Goal: Task Accomplishment & Management: Manage account settings

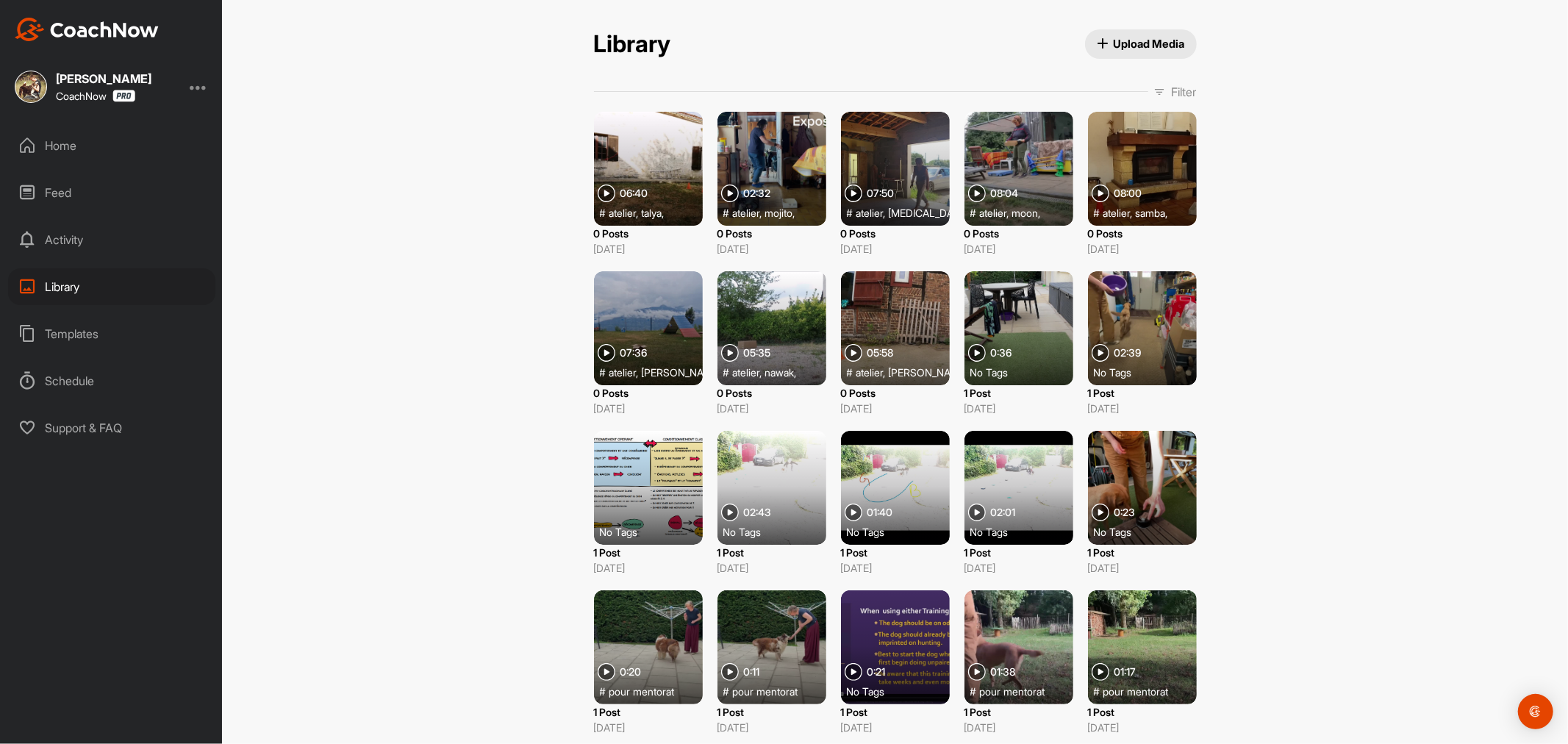
click at [677, 150] on div at bounding box center [648, 168] width 109 height 113
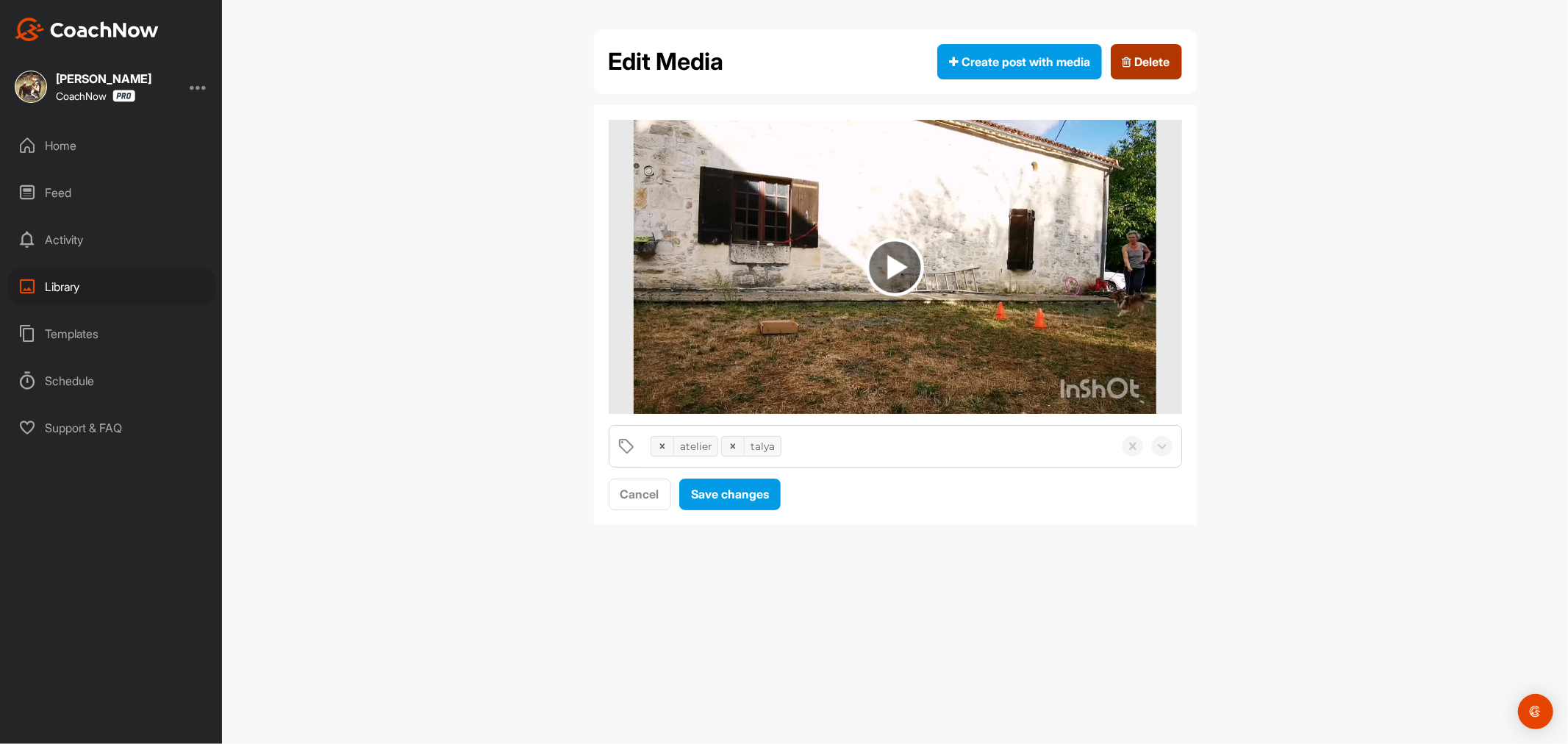
click at [1158, 63] on span "Delete" at bounding box center [1146, 62] width 48 height 18
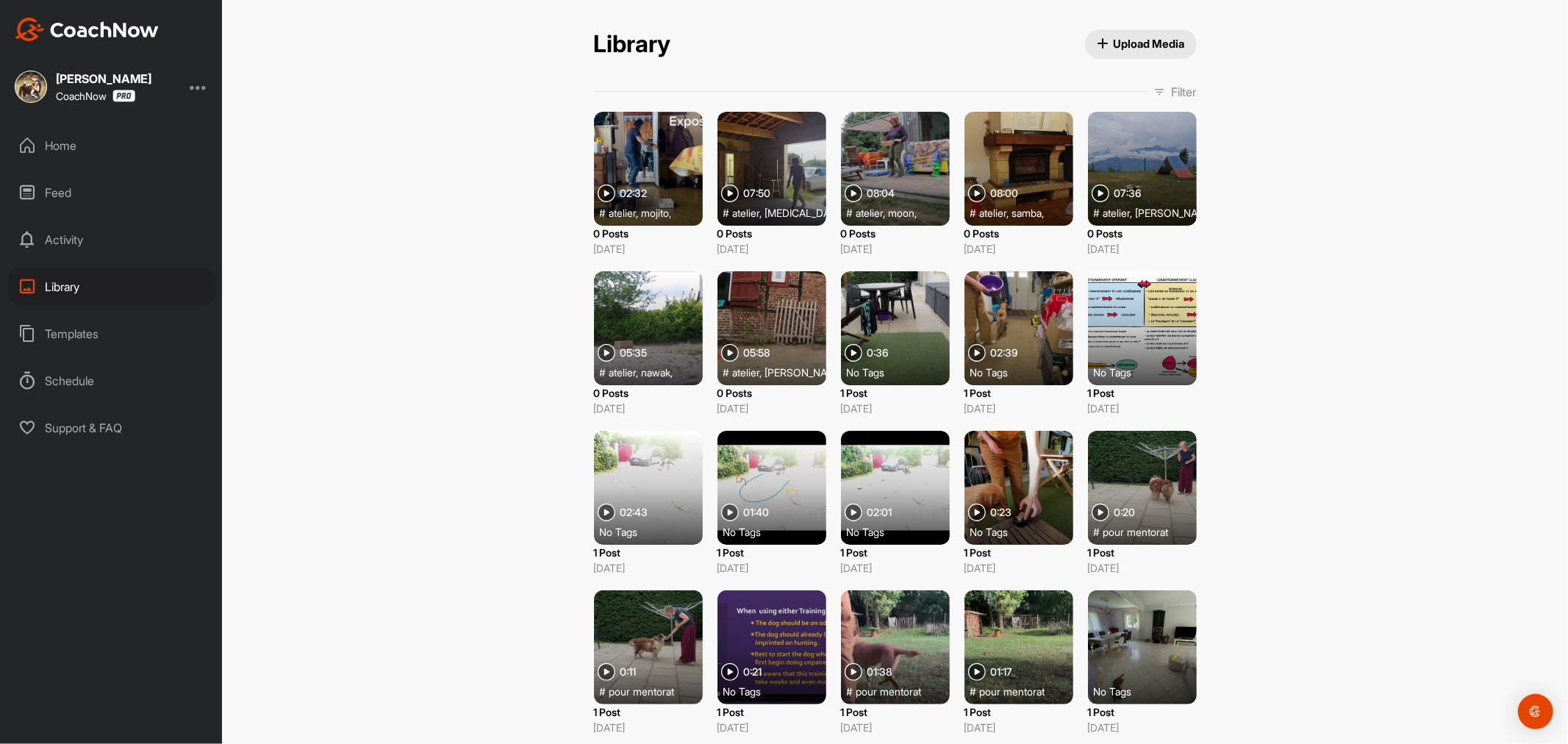
click at [665, 167] on div at bounding box center [648, 168] width 109 height 113
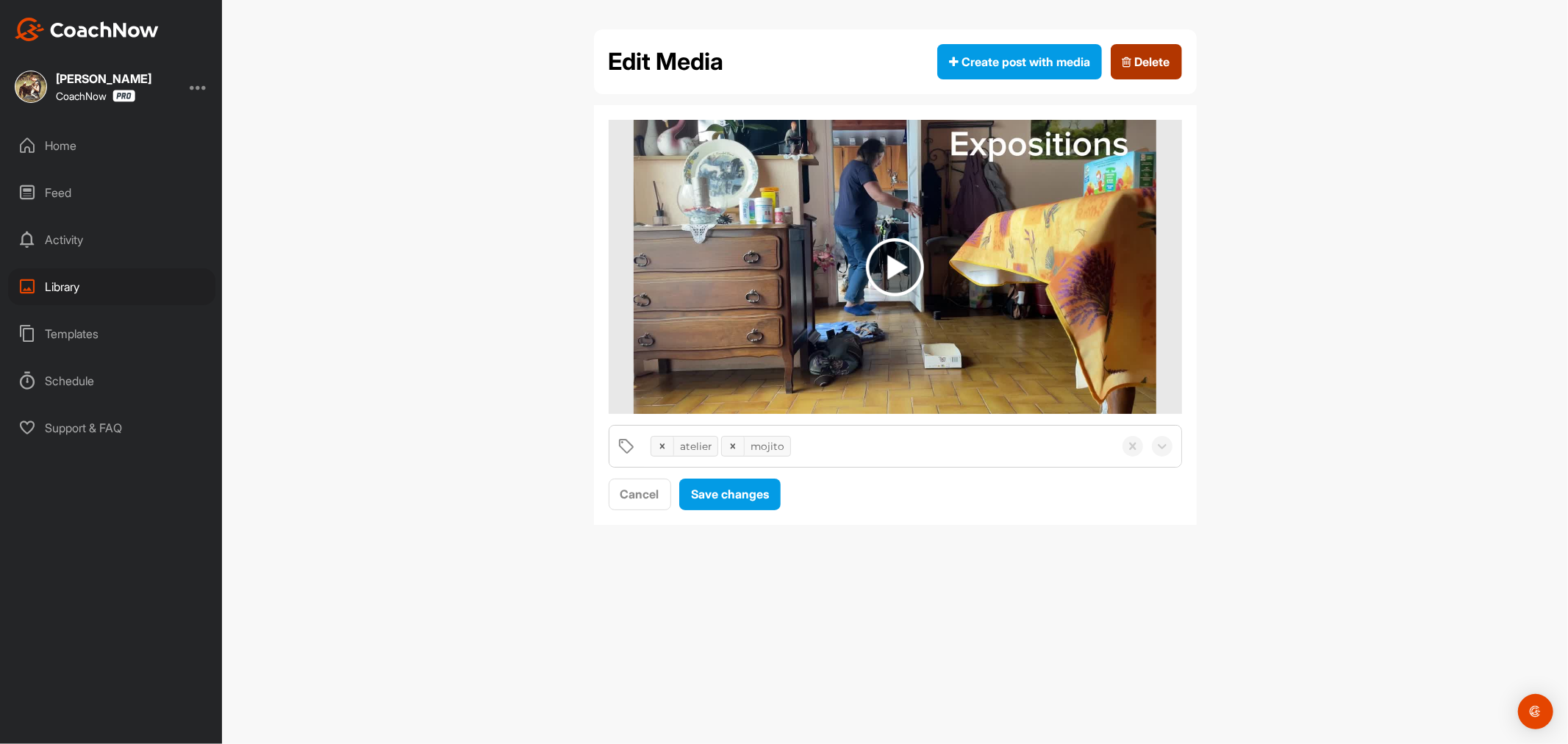
drag, startPoint x: 1169, startPoint y: 54, endPoint x: 856, endPoint y: 60, distance: 313.1
click at [1169, 57] on span "Delete" at bounding box center [1146, 62] width 48 height 18
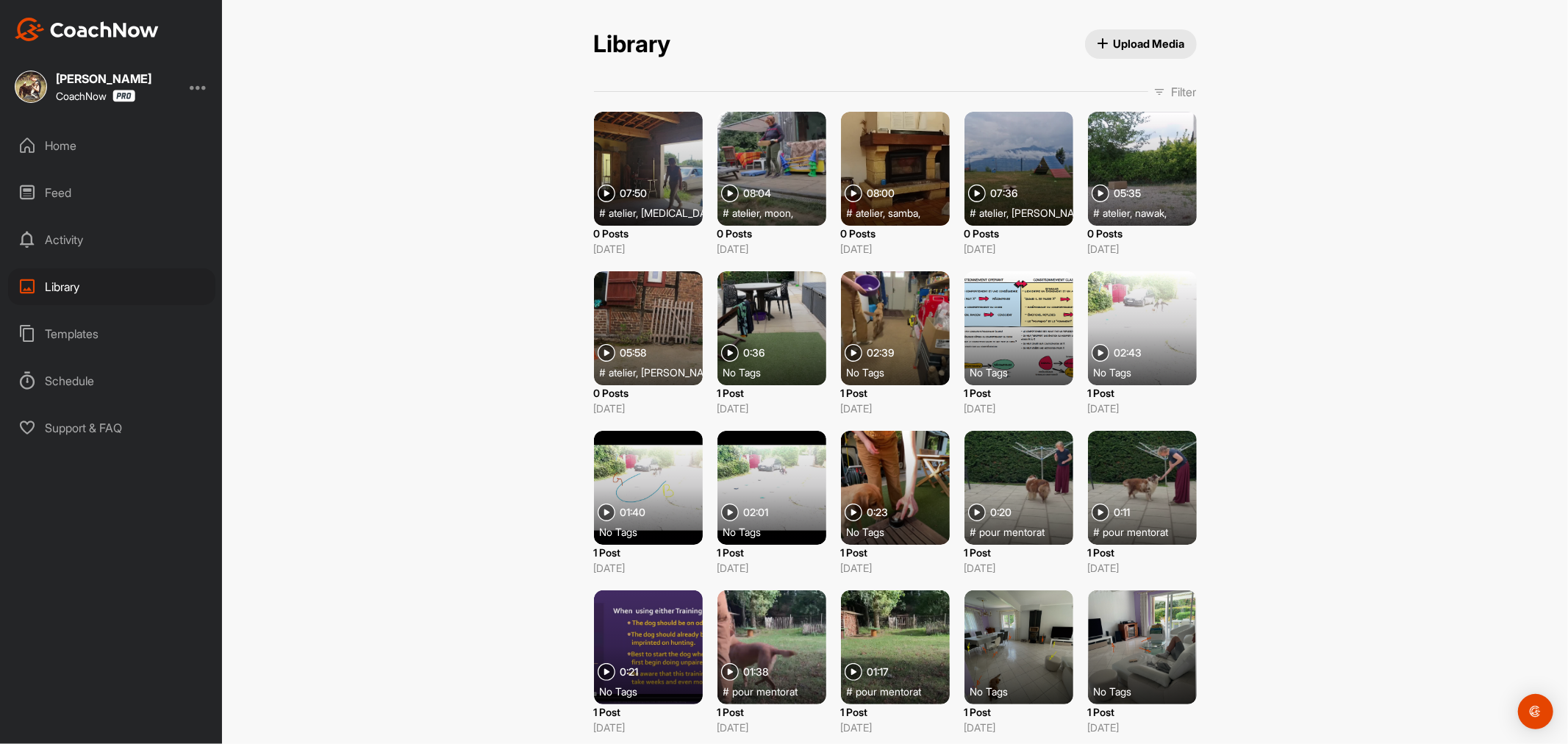
click at [680, 169] on div at bounding box center [648, 168] width 109 height 113
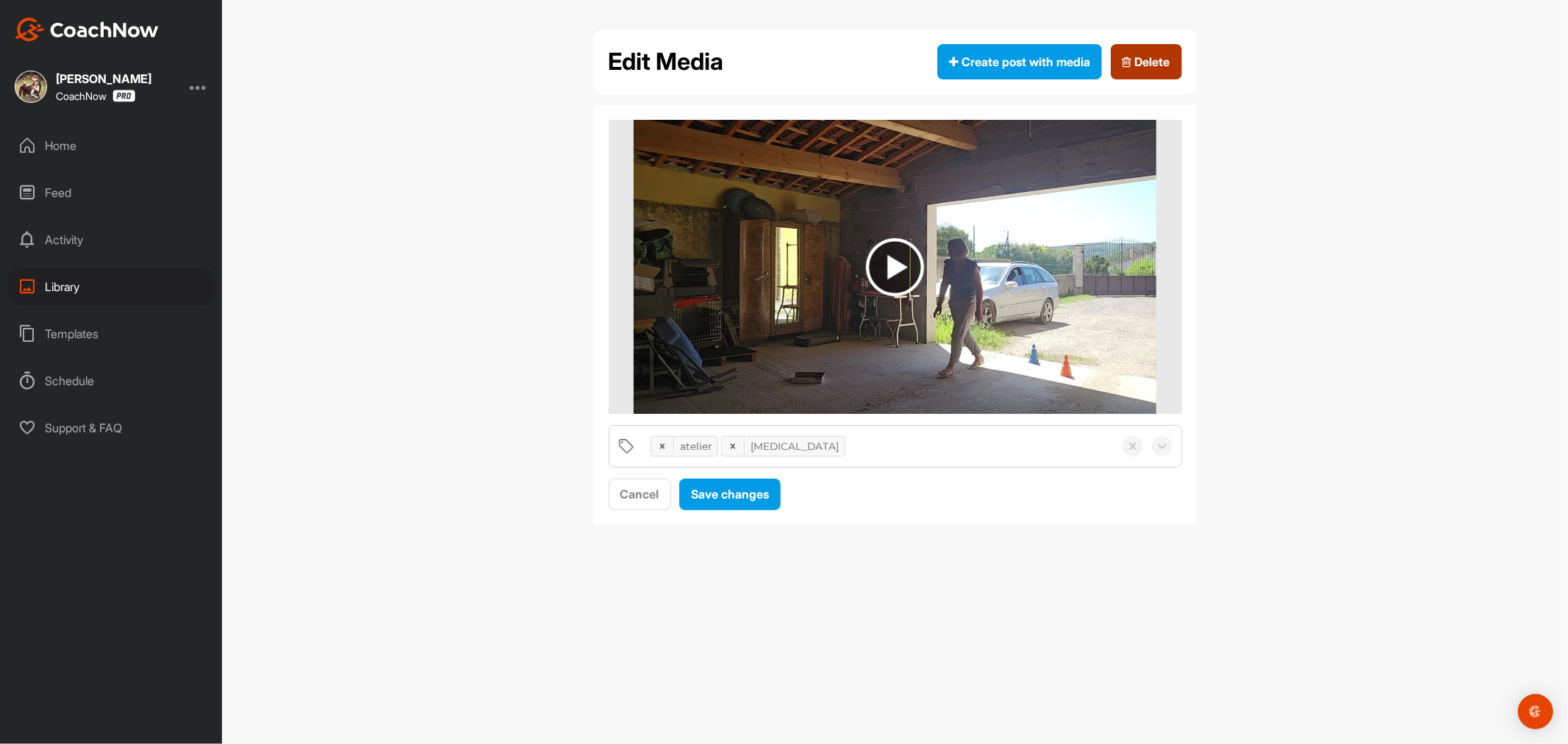
click at [1157, 61] on span "Delete" at bounding box center [1146, 62] width 48 height 18
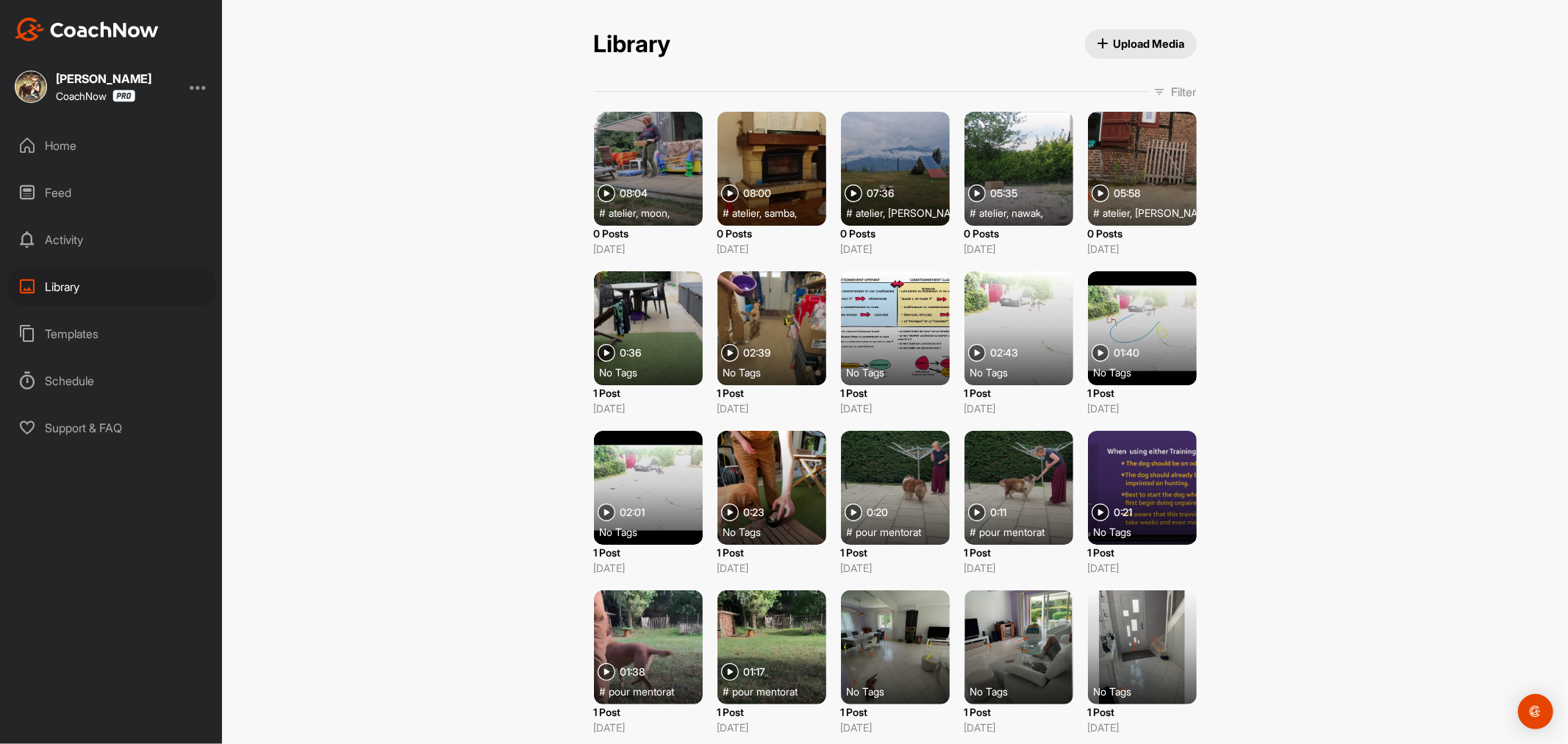
click at [637, 163] on div at bounding box center [648, 168] width 109 height 113
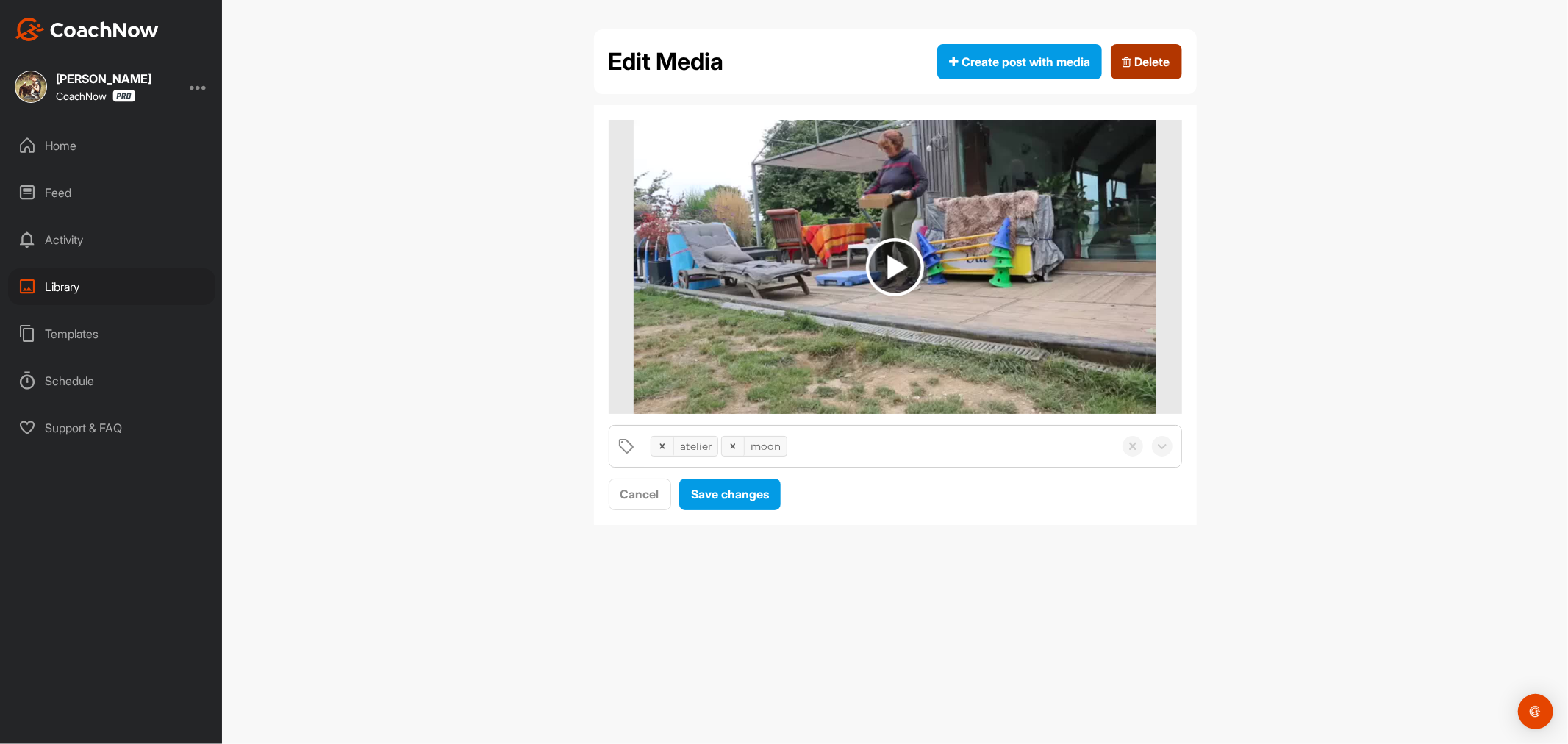
click at [1138, 62] on span "Delete" at bounding box center [1146, 62] width 48 height 18
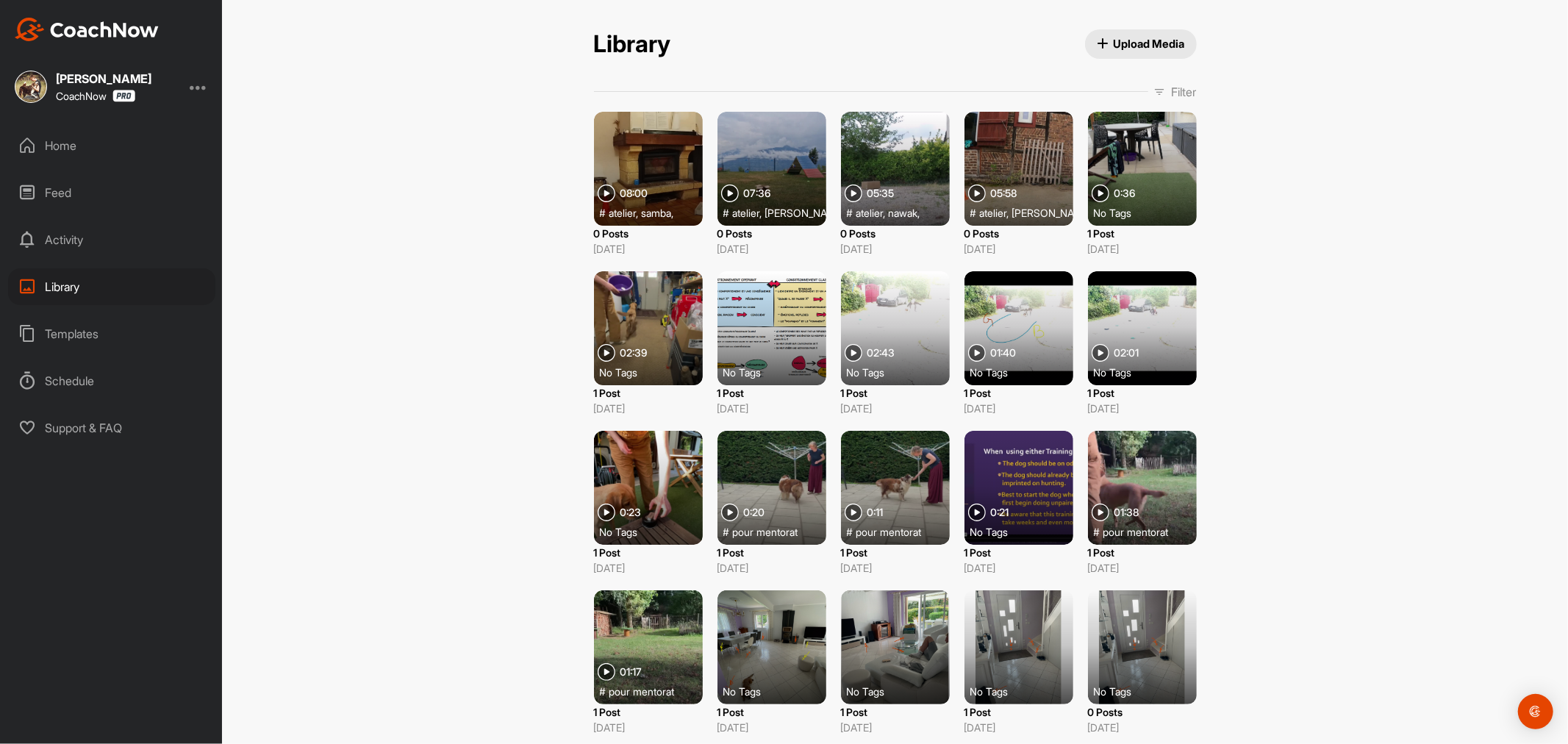
click at [658, 161] on div at bounding box center [648, 168] width 109 height 113
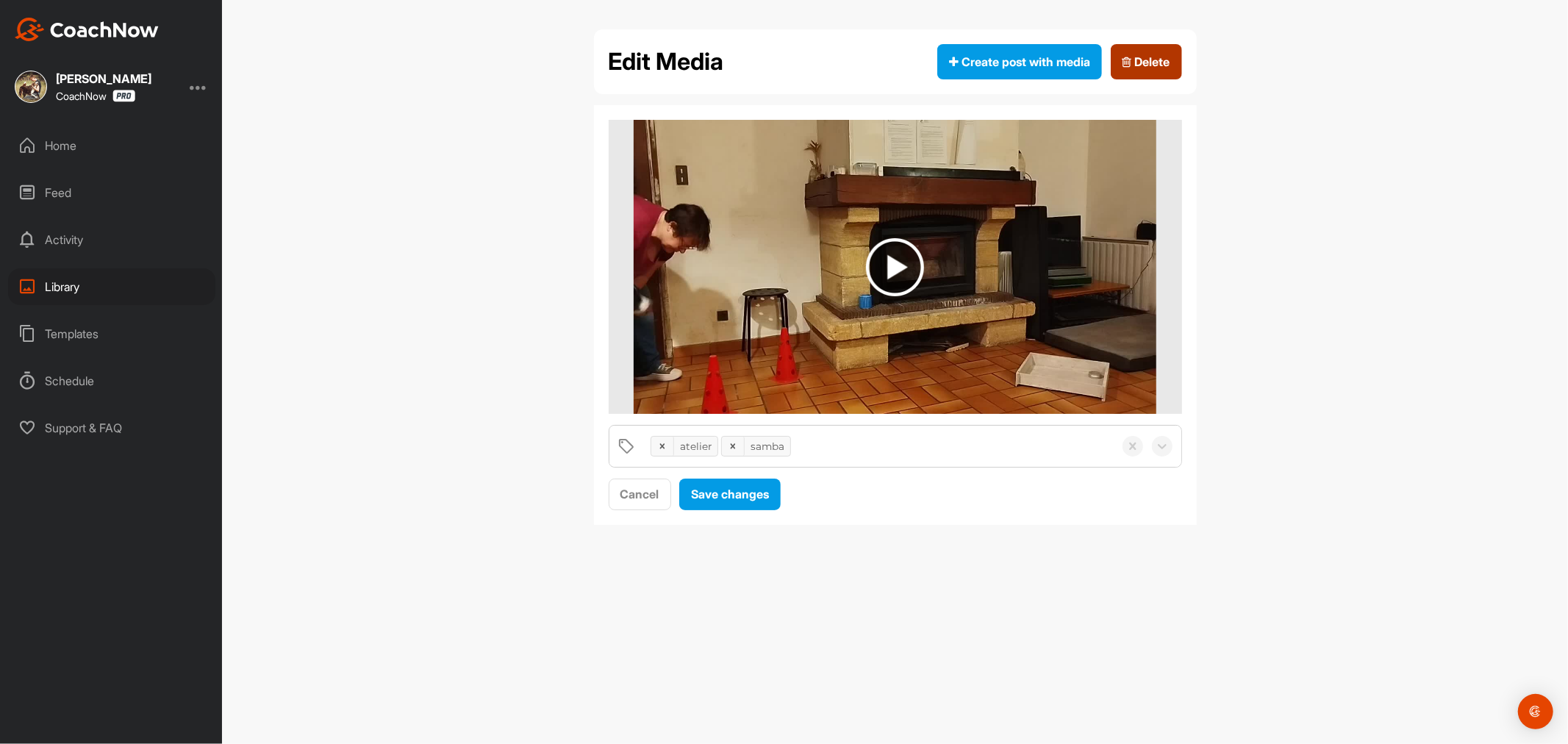
click at [1136, 66] on span "Delete" at bounding box center [1146, 62] width 48 height 18
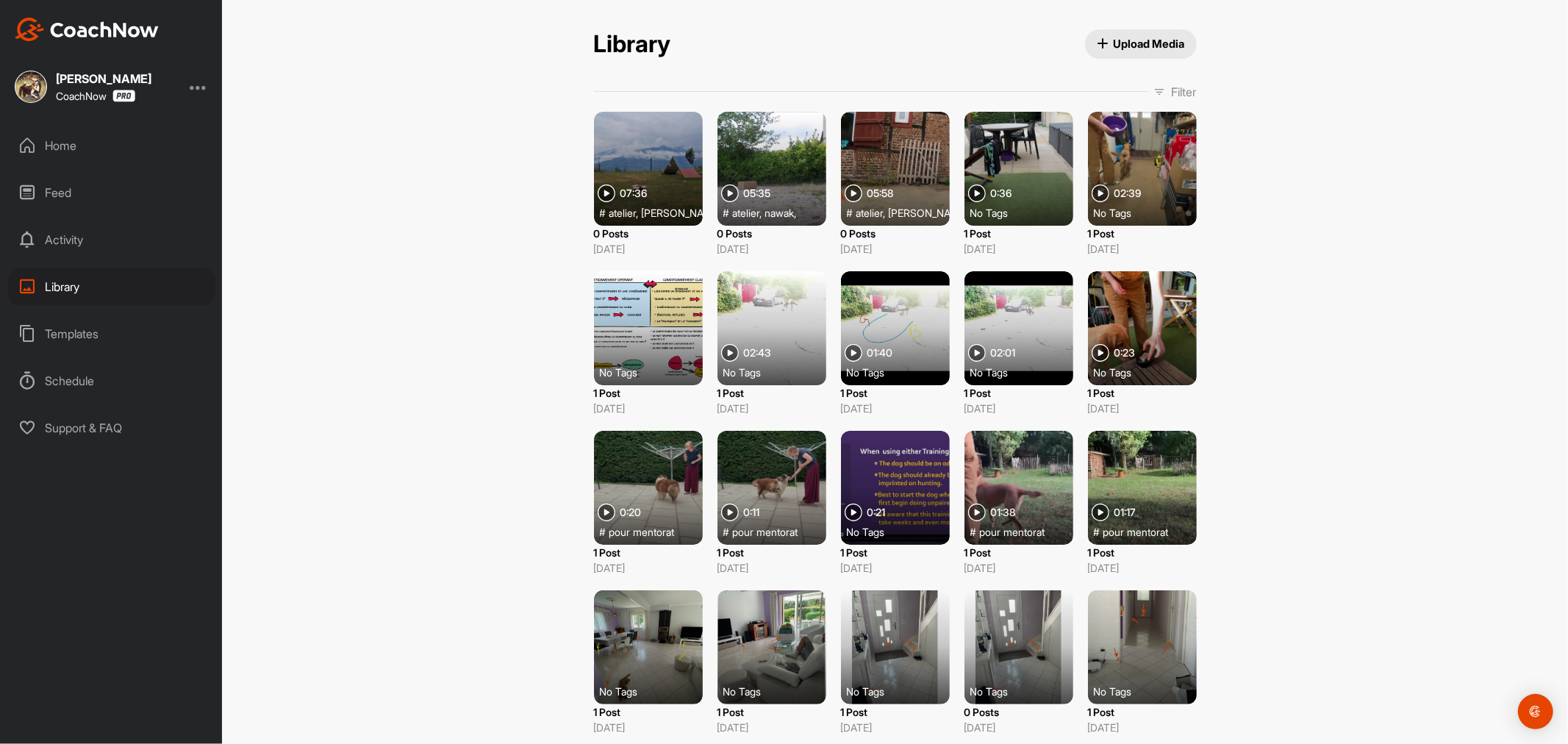
click at [656, 175] on div at bounding box center [648, 168] width 109 height 113
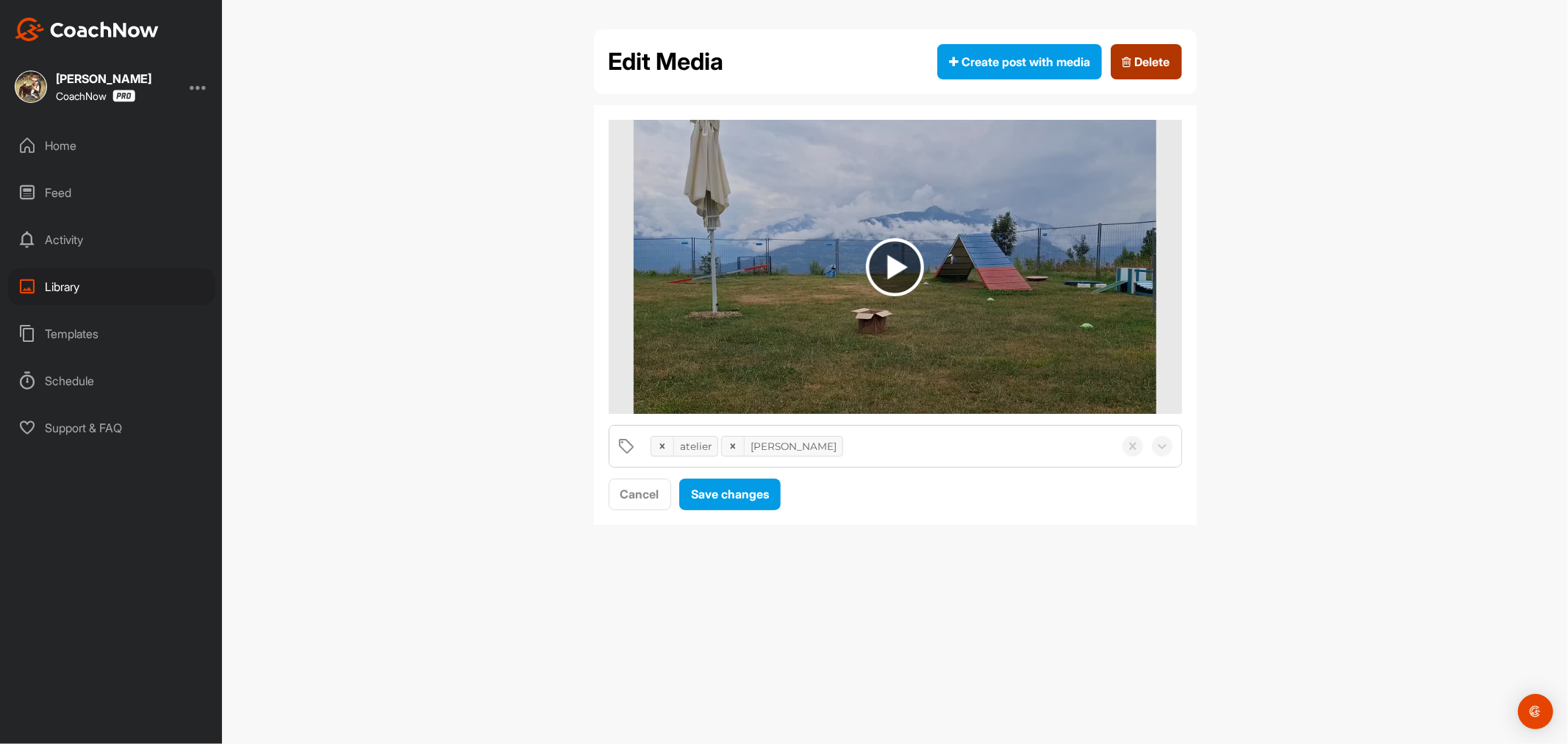
click at [1144, 62] on span "Delete" at bounding box center [1146, 62] width 48 height 18
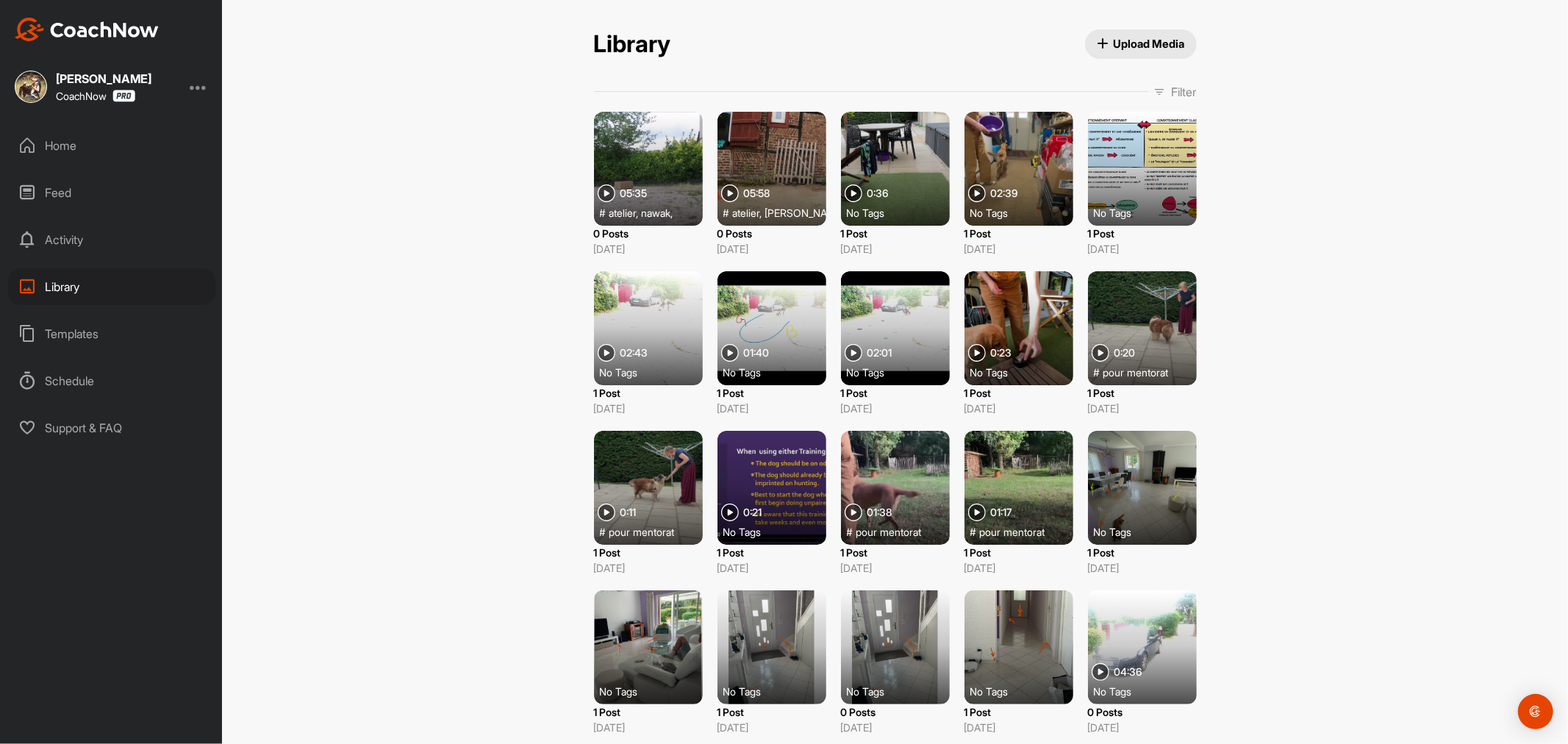
click at [638, 166] on div at bounding box center [648, 168] width 109 height 113
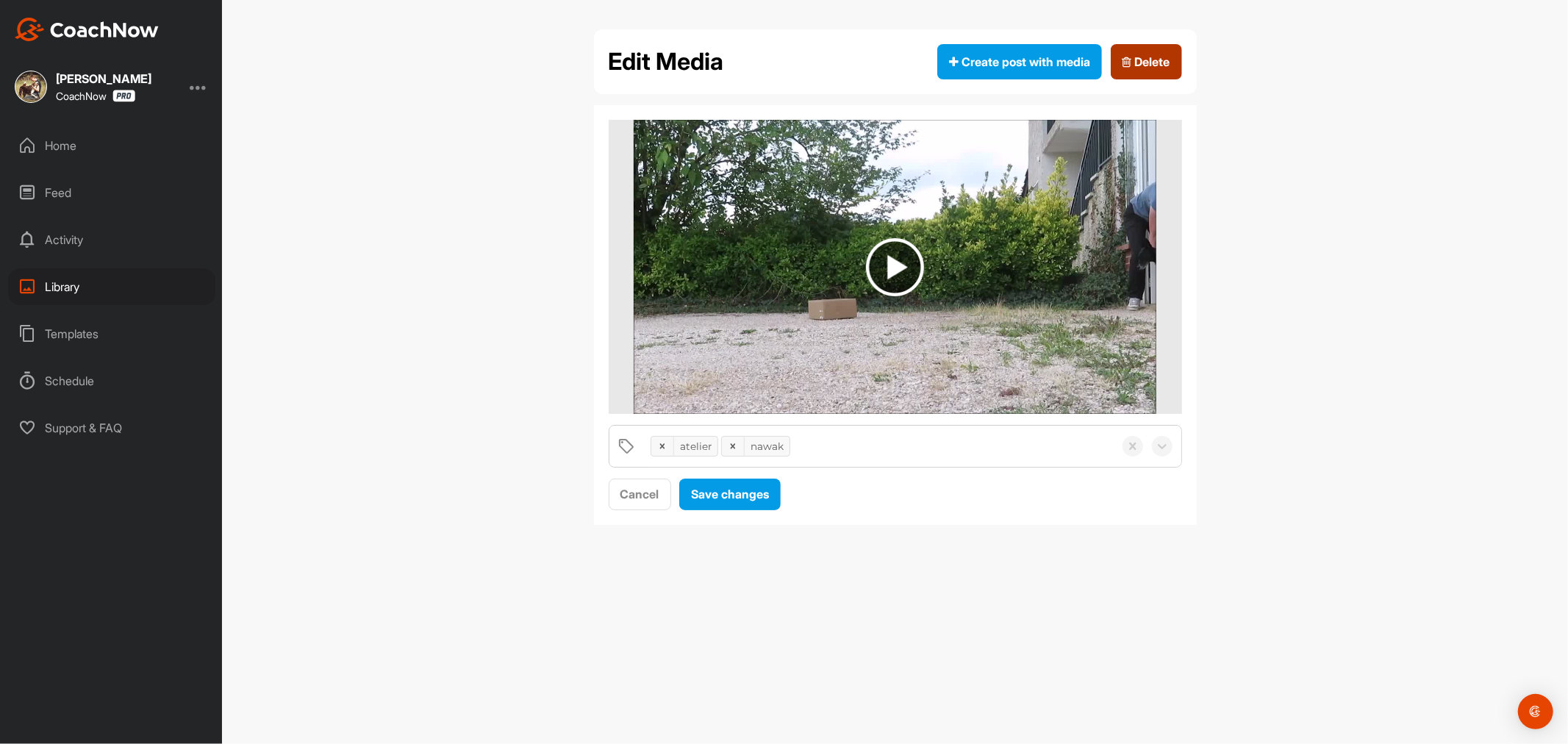
click at [1137, 56] on span "Delete" at bounding box center [1146, 62] width 48 height 18
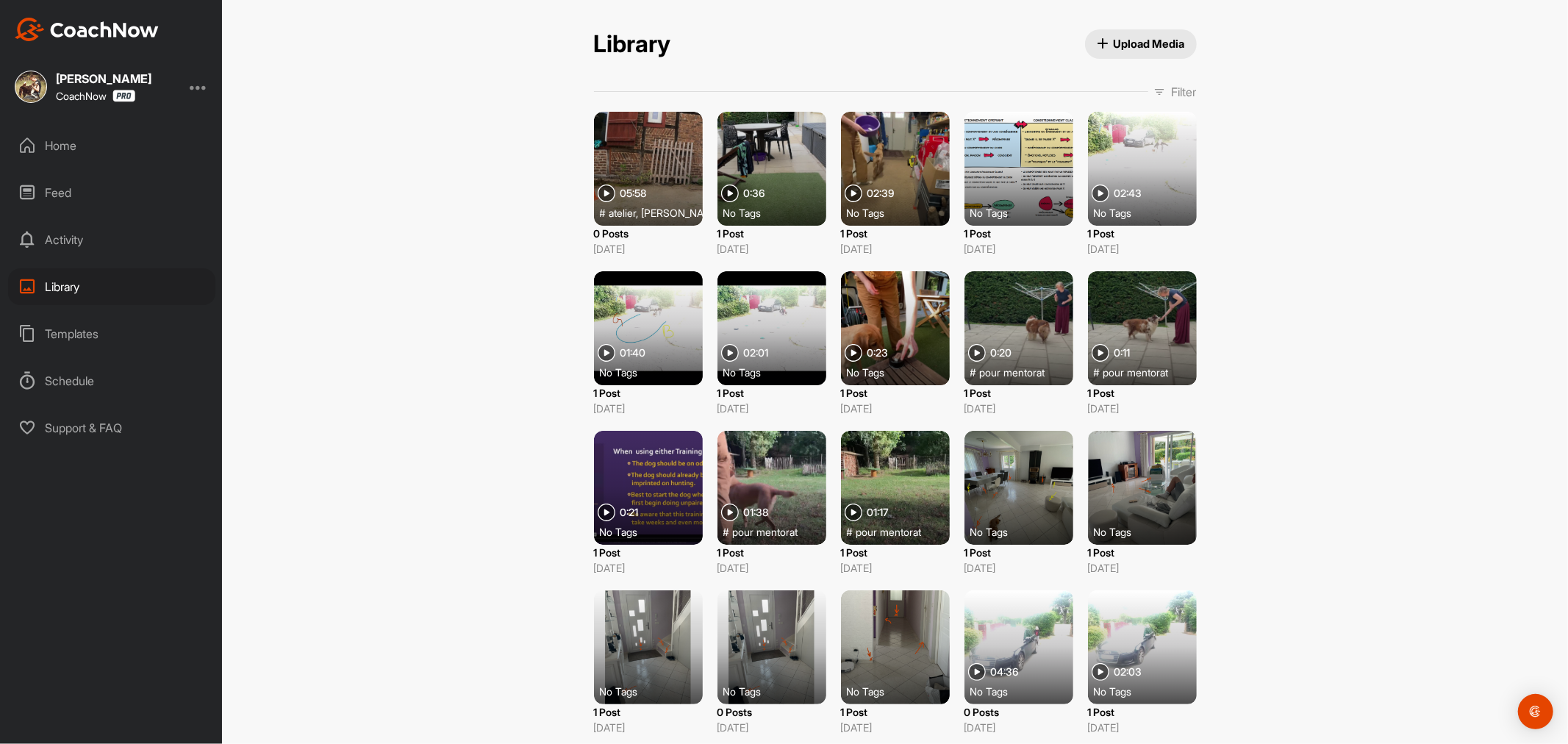
click at [637, 174] on div at bounding box center [648, 168] width 109 height 113
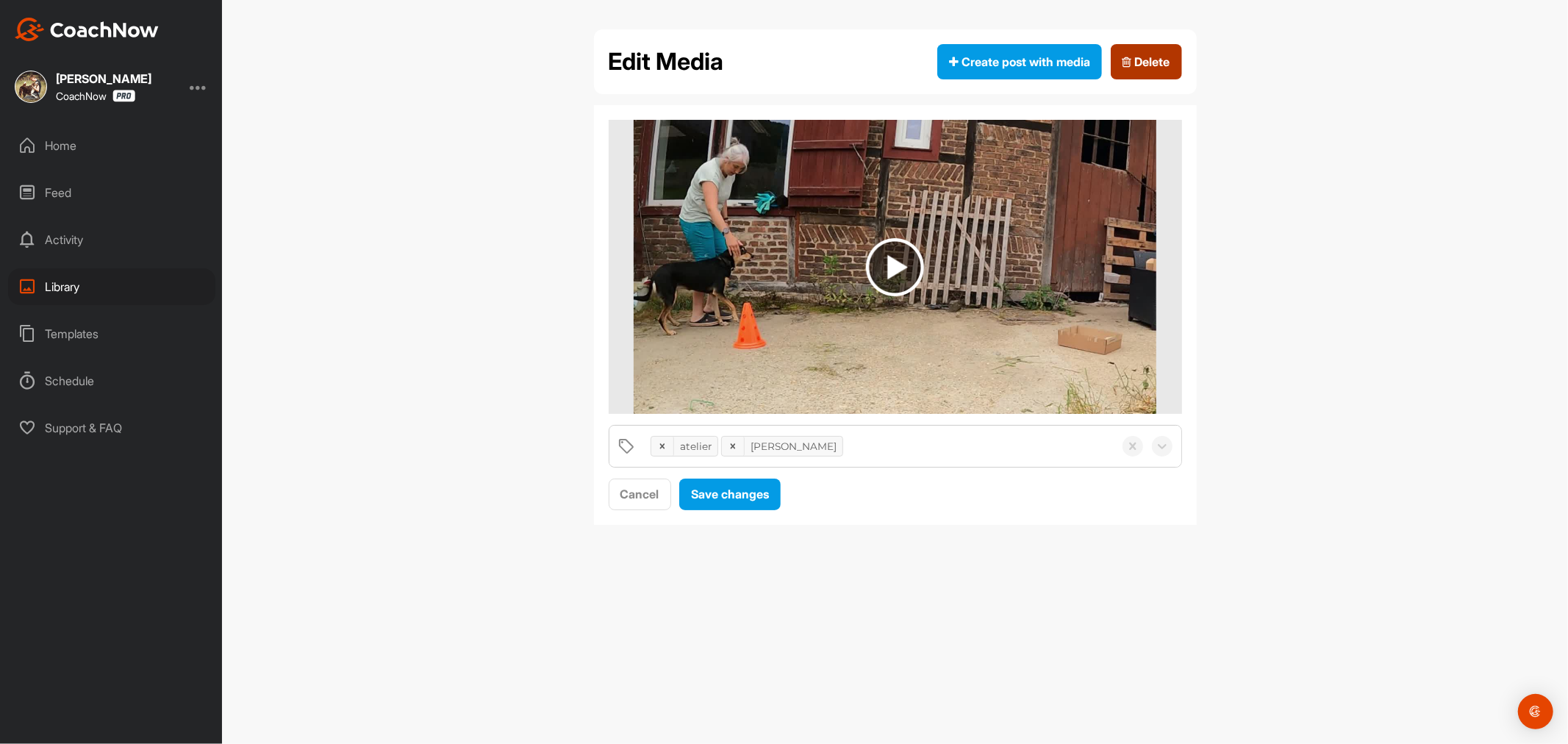
click at [1157, 61] on span "Delete" at bounding box center [1146, 62] width 48 height 18
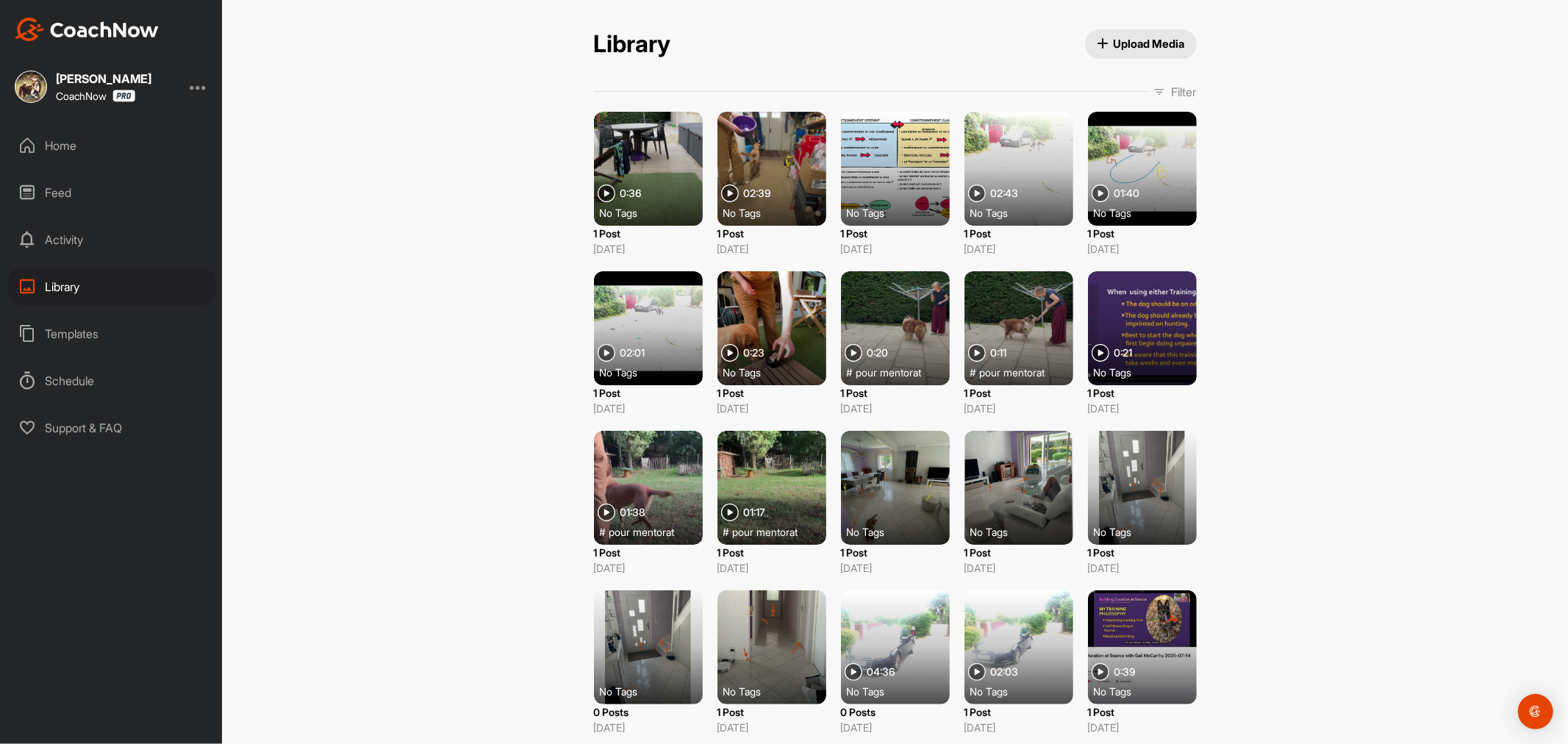
click at [658, 178] on div at bounding box center [648, 168] width 109 height 113
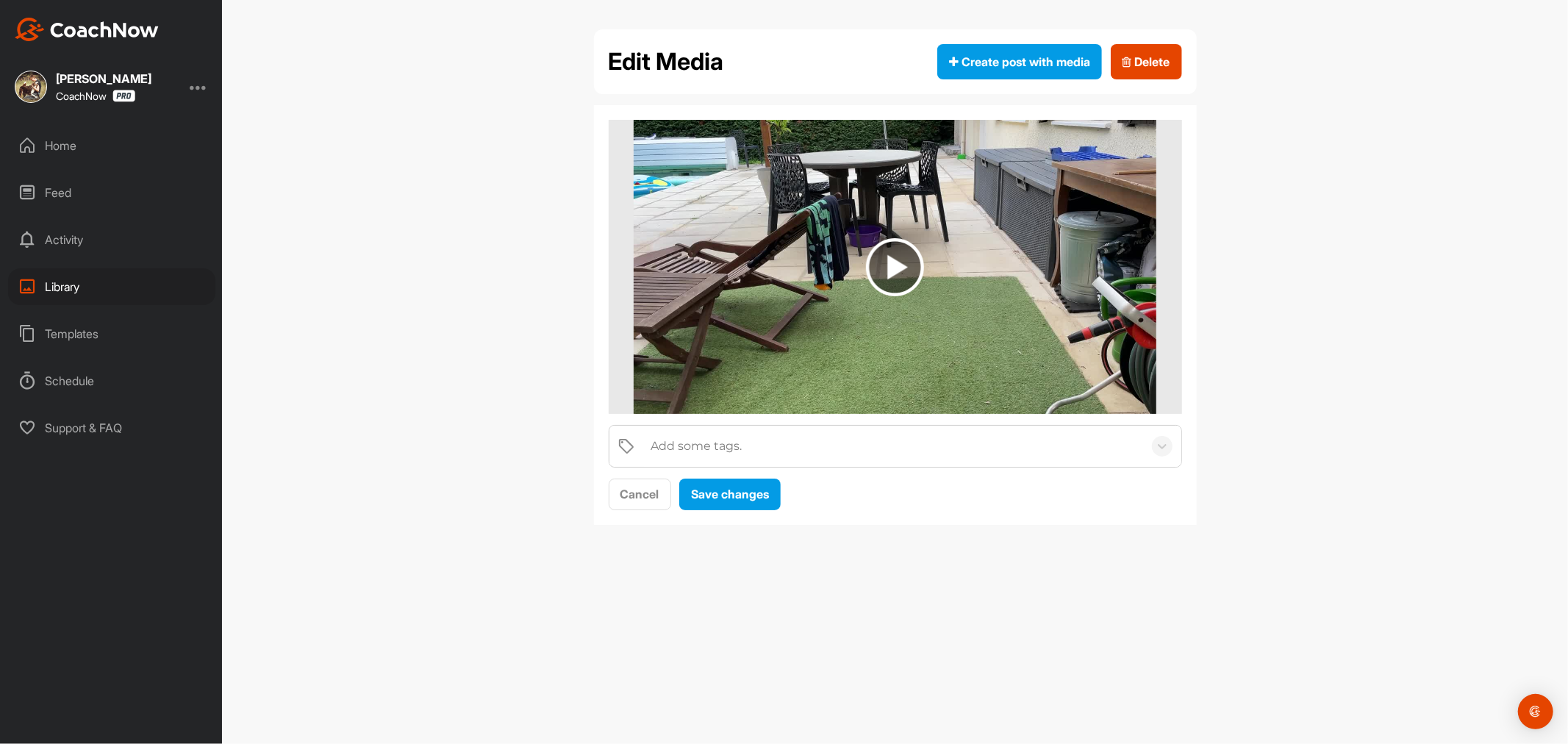
click at [487, 186] on div "Edit Media Create post with media Delete Add some tags. Cancel Save changes" at bounding box center [895, 372] width 1346 height 744
